Goal: Information Seeking & Learning: Check status

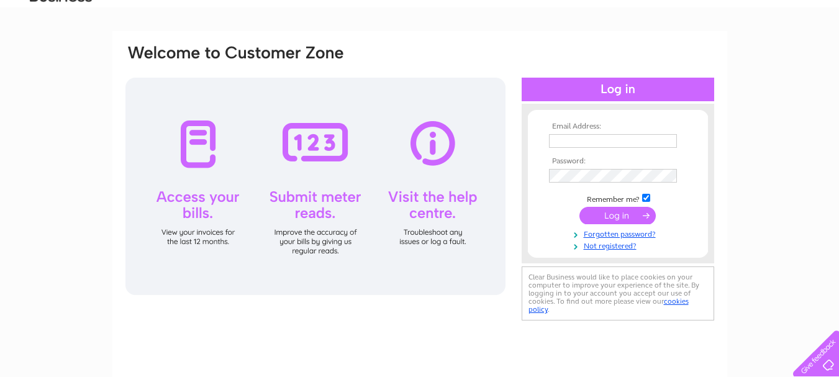
type input "whiteflyinghorse@aol.com"
click at [608, 214] on input "submit" at bounding box center [617, 215] width 76 height 17
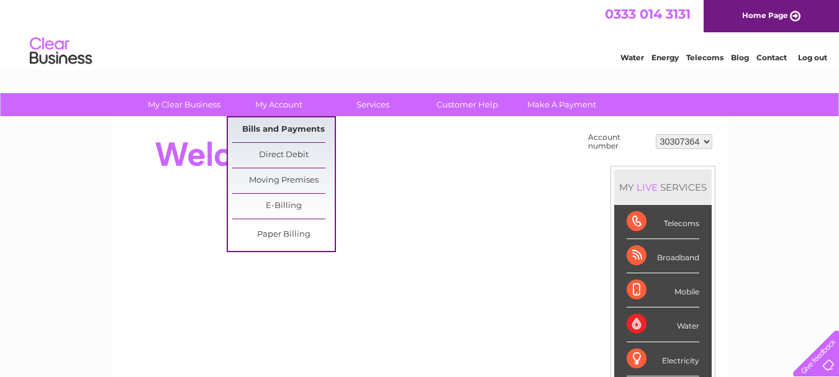
click at [268, 133] on link "Bills and Payments" at bounding box center [283, 129] width 102 height 25
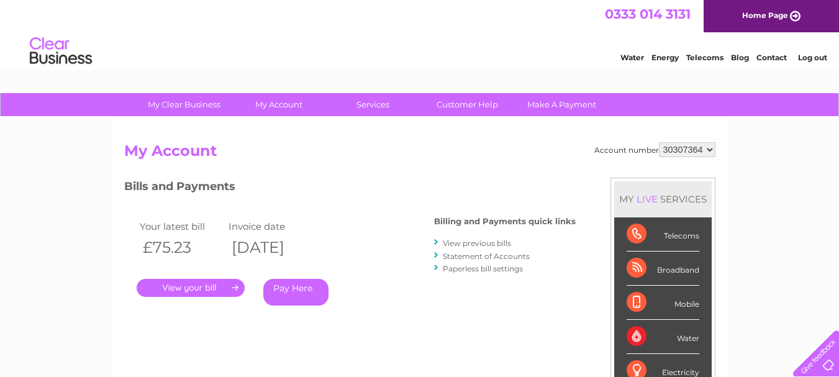
scroll to position [62, 0]
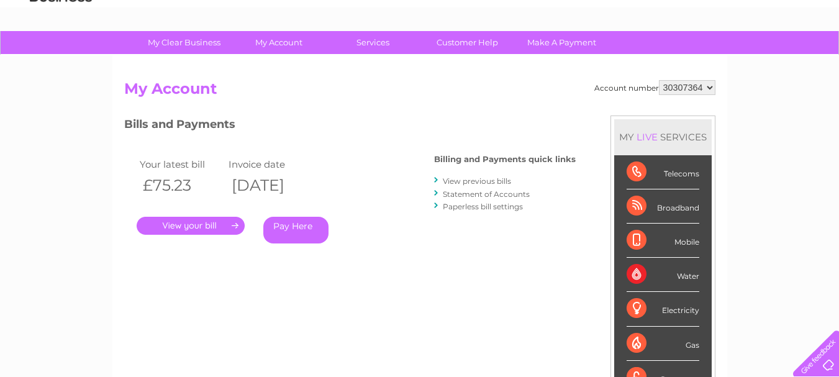
click at [197, 225] on link "." at bounding box center [191, 226] width 108 height 18
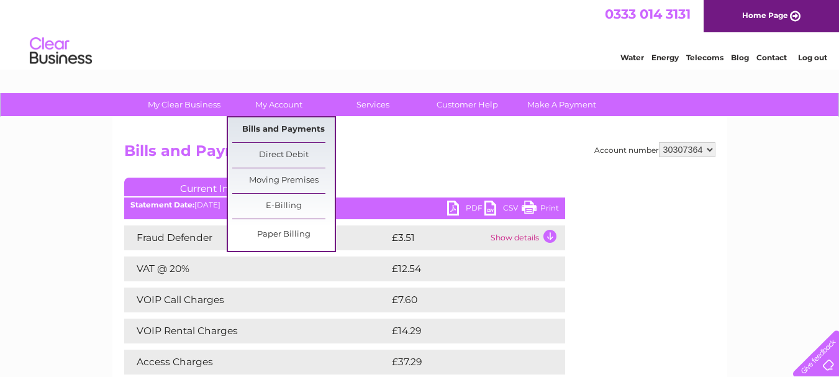
click at [281, 133] on link "Bills and Payments" at bounding box center [283, 129] width 102 height 25
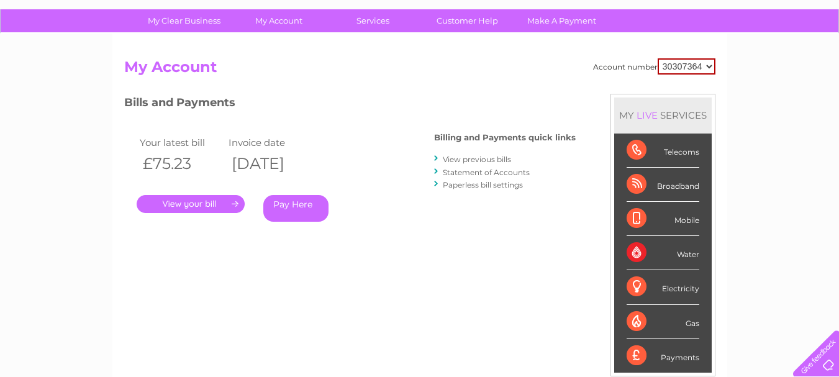
scroll to position [62, 0]
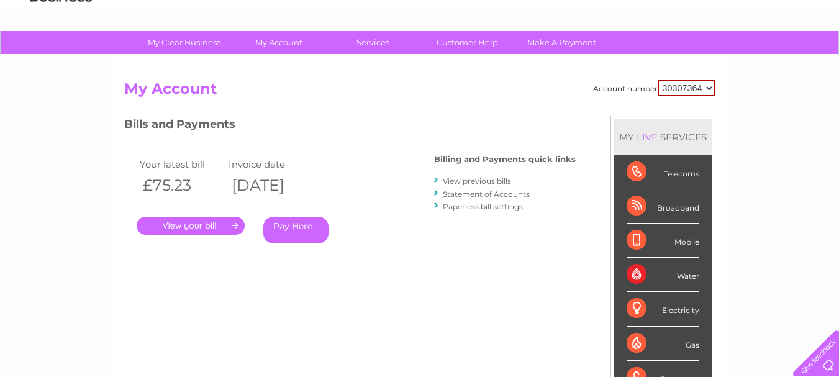
click at [452, 183] on link "View previous bills" at bounding box center [477, 180] width 68 height 9
